Goal: Task Accomplishment & Management: Complete application form

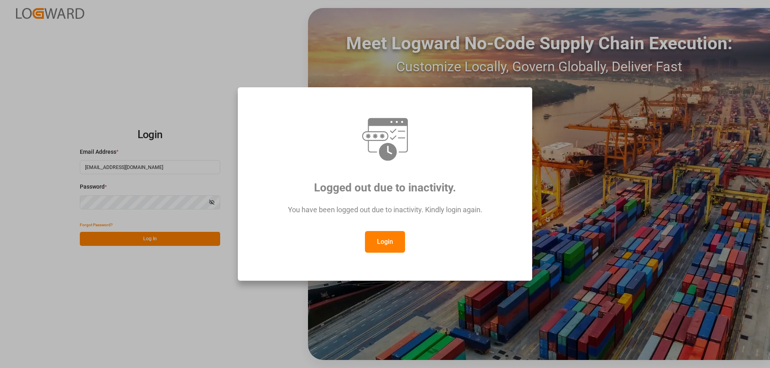
click at [384, 243] on button "Login" at bounding box center [385, 242] width 40 height 22
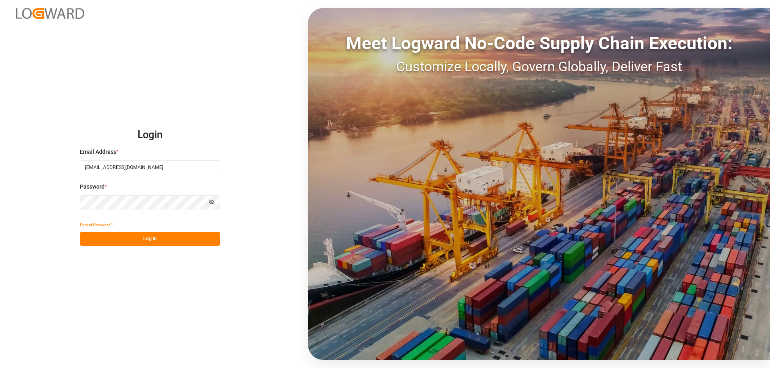
click at [106, 241] on button "Log In" at bounding box center [150, 239] width 140 height 14
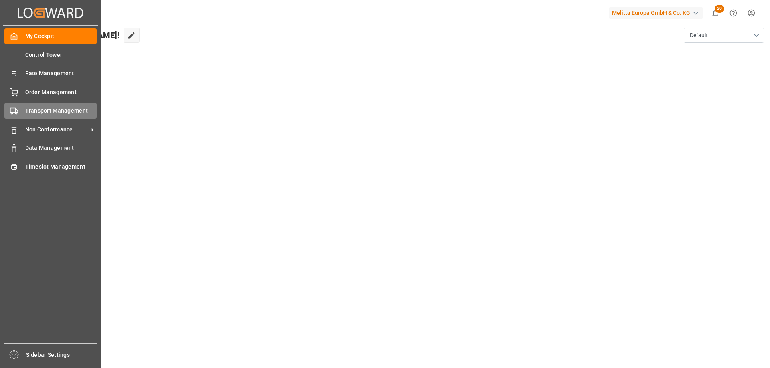
click at [14, 108] on rect at bounding box center [12, 110] width 5 height 4
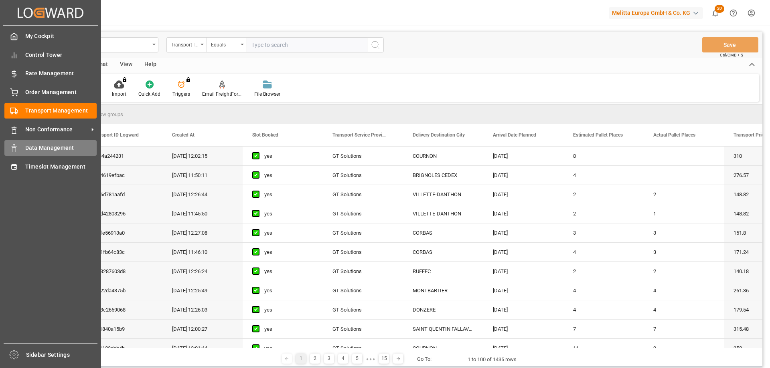
click at [15, 151] on icon at bounding box center [14, 148] width 8 height 8
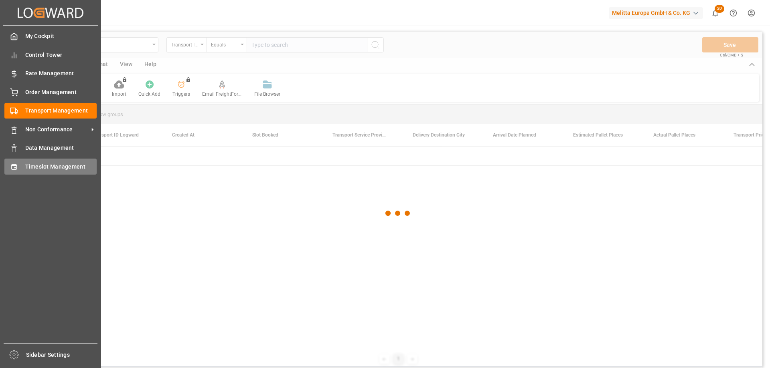
click at [18, 159] on div "Timeslot Management Timeslot Management" at bounding box center [50, 167] width 92 height 16
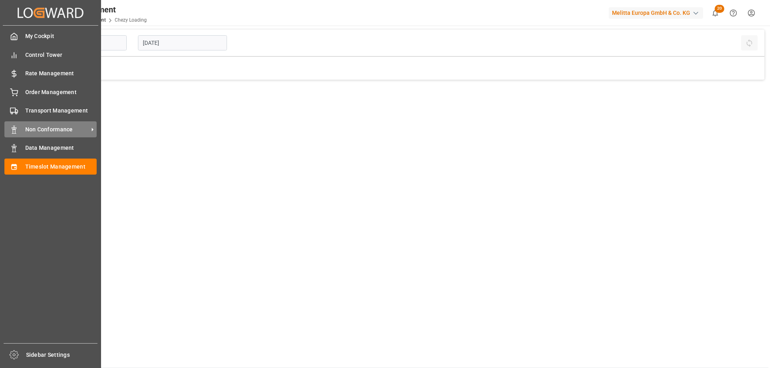
type input "Chezy Loading"
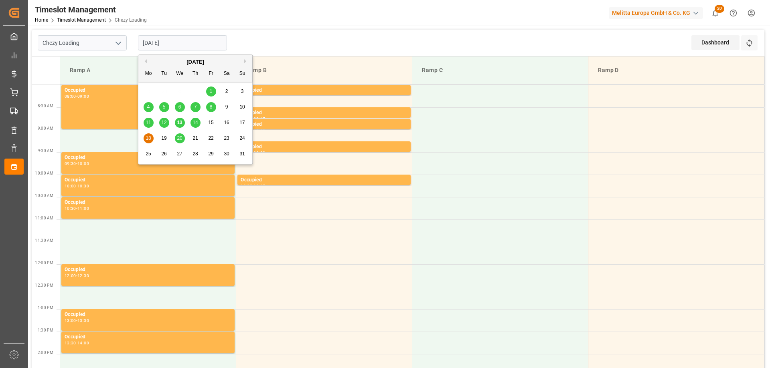
click at [158, 42] on input "[DATE]" at bounding box center [182, 42] width 89 height 15
click at [193, 123] on span "14" at bounding box center [194, 123] width 5 height 6
type input "[DATE]"
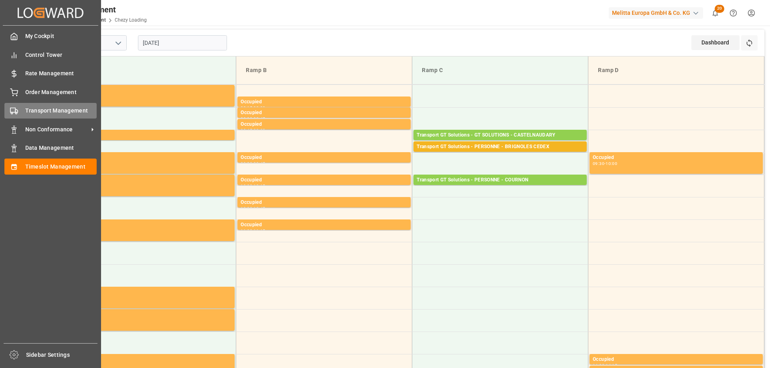
click at [20, 110] on div "Transport Management Transport Management" at bounding box center [50, 111] width 92 height 16
